Goal: Use online tool/utility: Utilize a website feature to perform a specific function

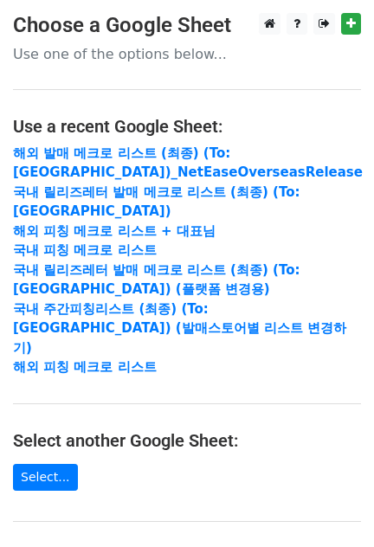
scroll to position [333, 0]
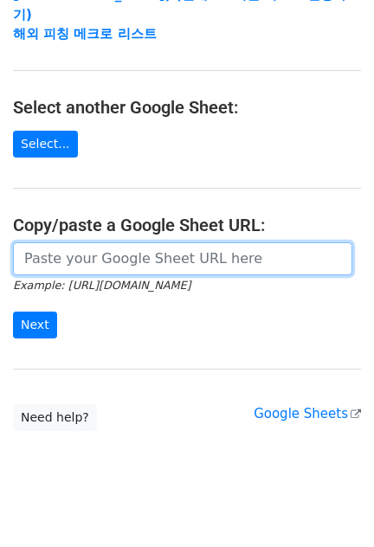
click at [144, 242] on input "url" at bounding box center [182, 258] width 339 height 33
paste input "[URL][DOMAIN_NAME]"
type input "[URL][DOMAIN_NAME]"
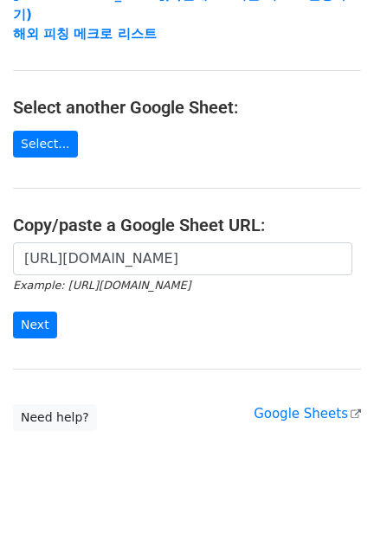
scroll to position [0, 0]
click at [23, 288] on form "[URL][DOMAIN_NAME] Example: [URL][DOMAIN_NAME] Next" at bounding box center [187, 290] width 348 height 97
click at [27, 311] on input "Next" at bounding box center [35, 324] width 44 height 27
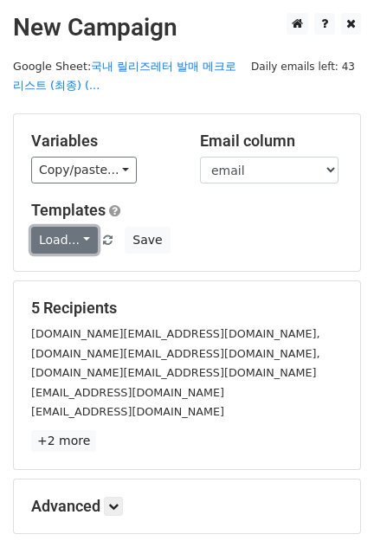
click at [74, 239] on link "Load..." at bounding box center [64, 240] width 67 height 27
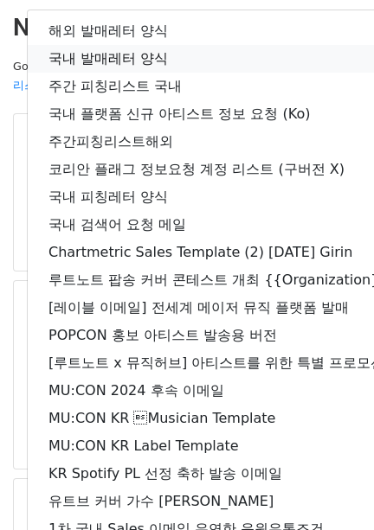
click at [98, 57] on link "국내 발매레터 양식" at bounding box center [305, 59] width 555 height 28
